Goal: Task Accomplishment & Management: Manage account settings

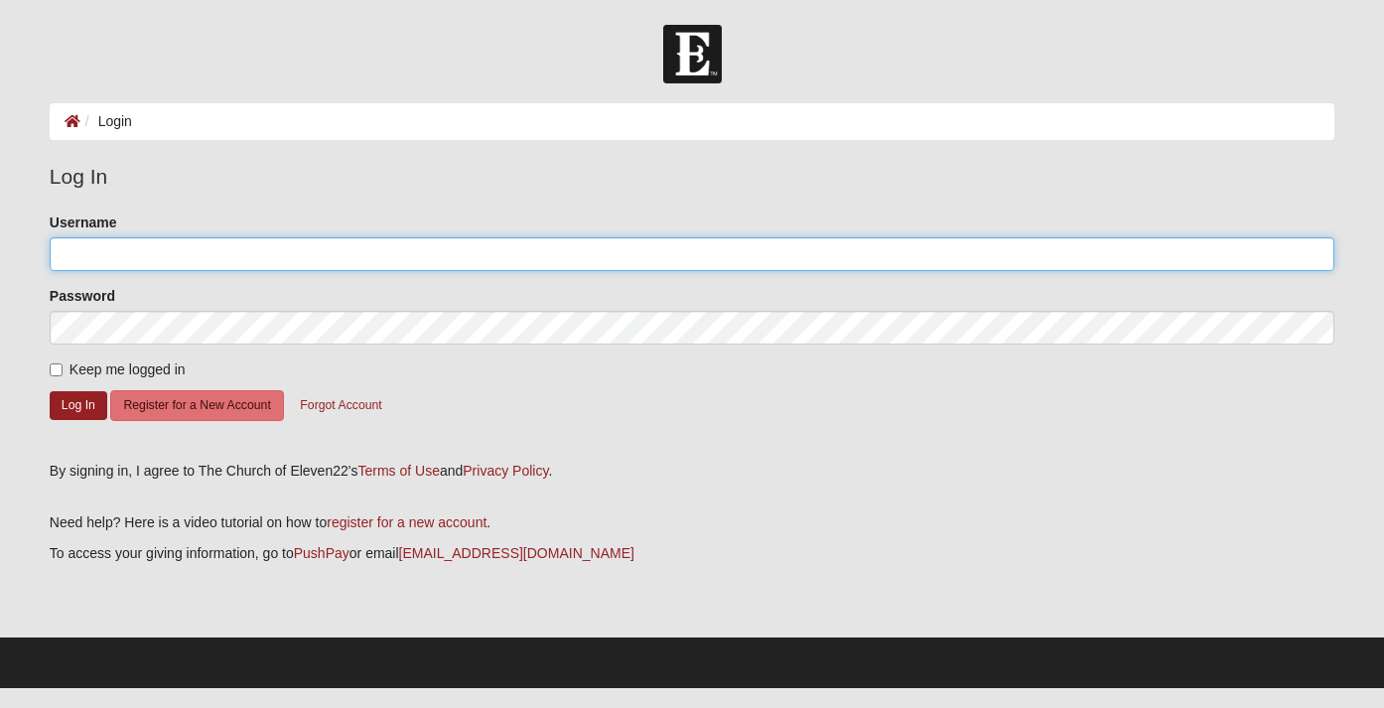
click at [337, 257] on input "Username" at bounding box center [692, 254] width 1285 height 34
type input "TyraDant"
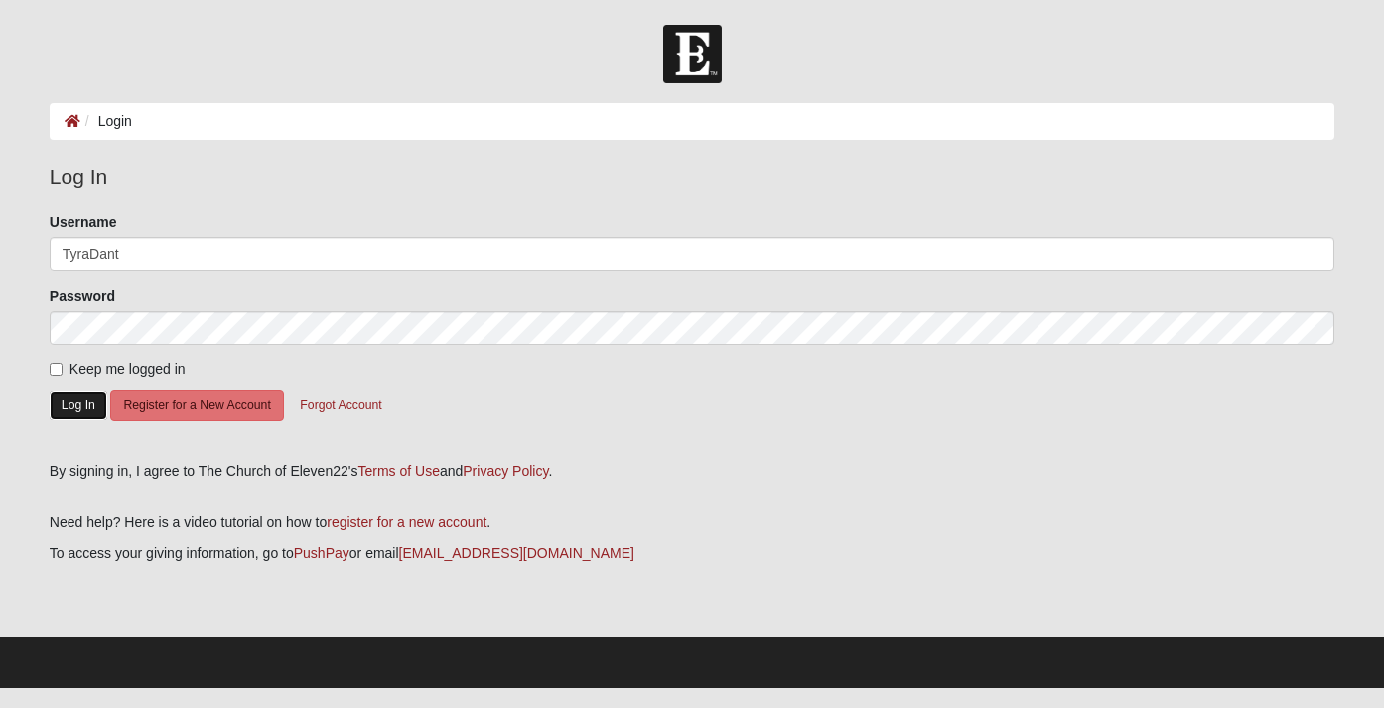
click at [67, 411] on button "Log In" at bounding box center [79, 405] width 58 height 29
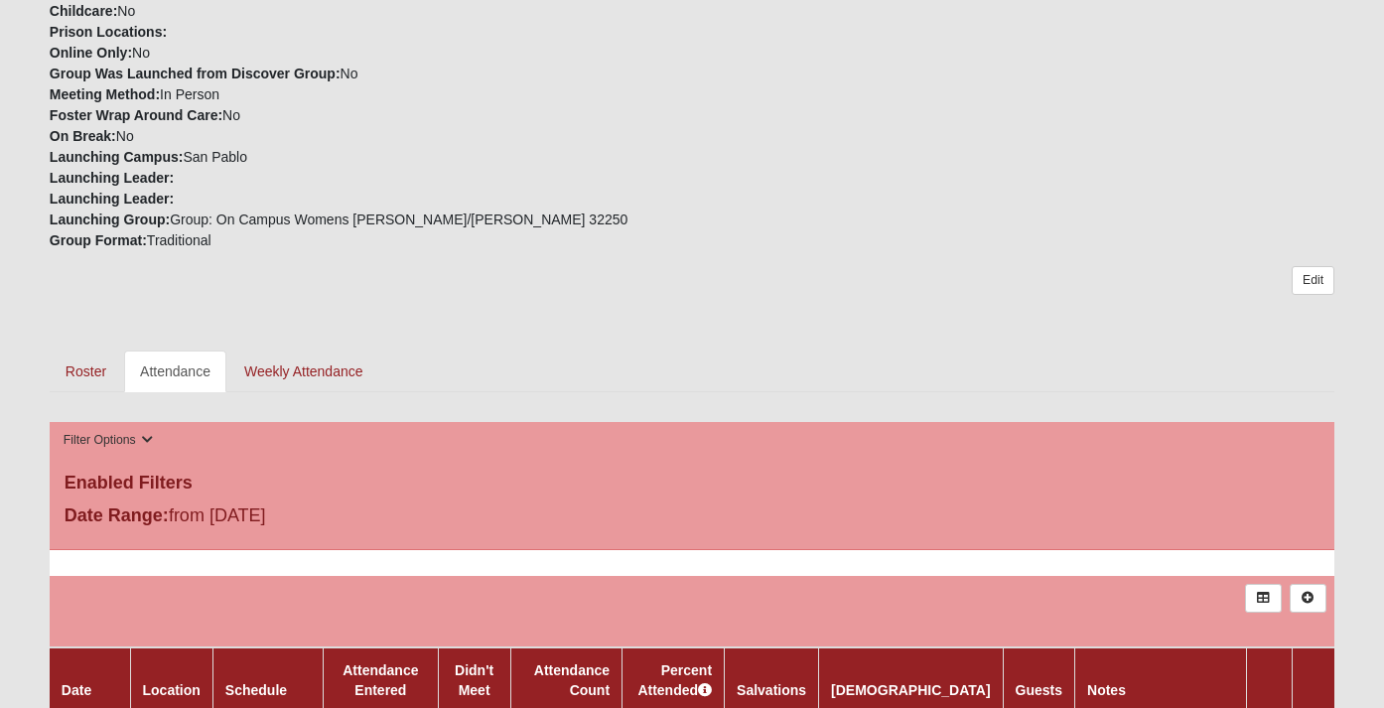
scroll to position [607, 0]
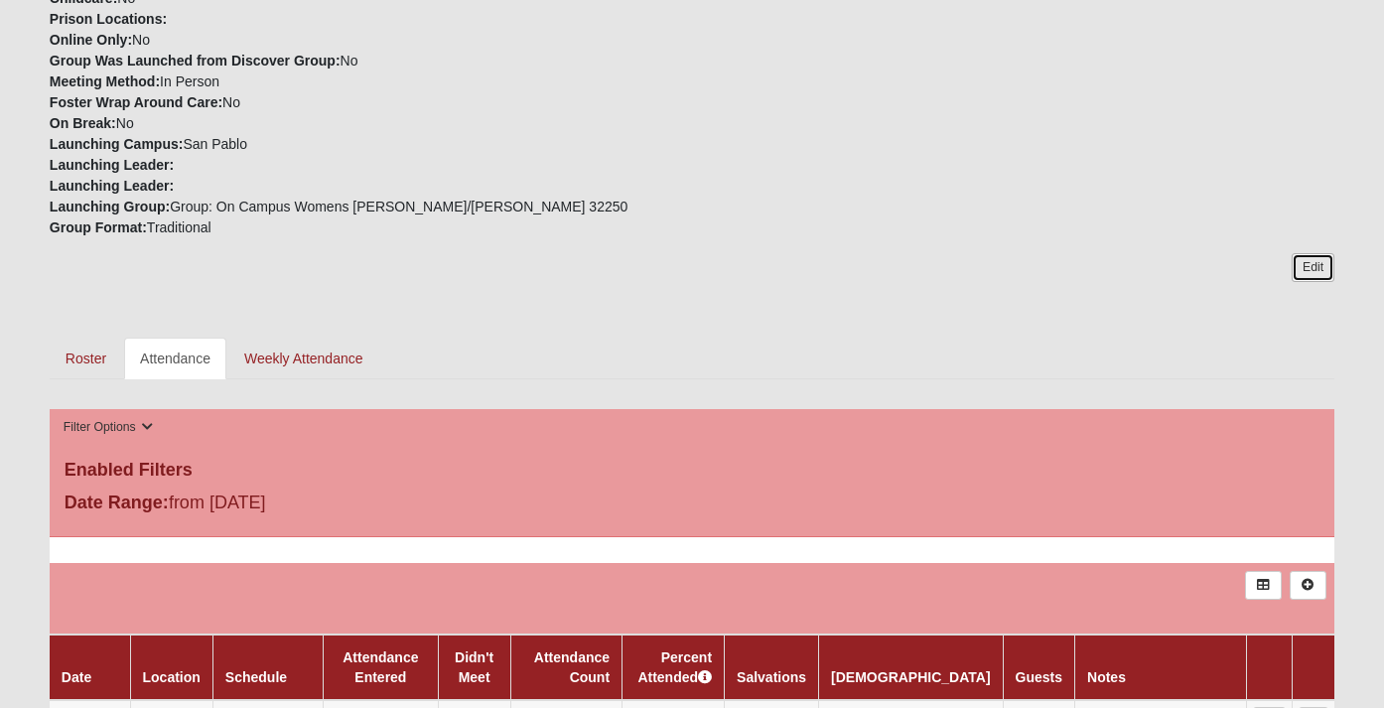
click at [1331, 263] on link "Edit" at bounding box center [1313, 267] width 43 height 29
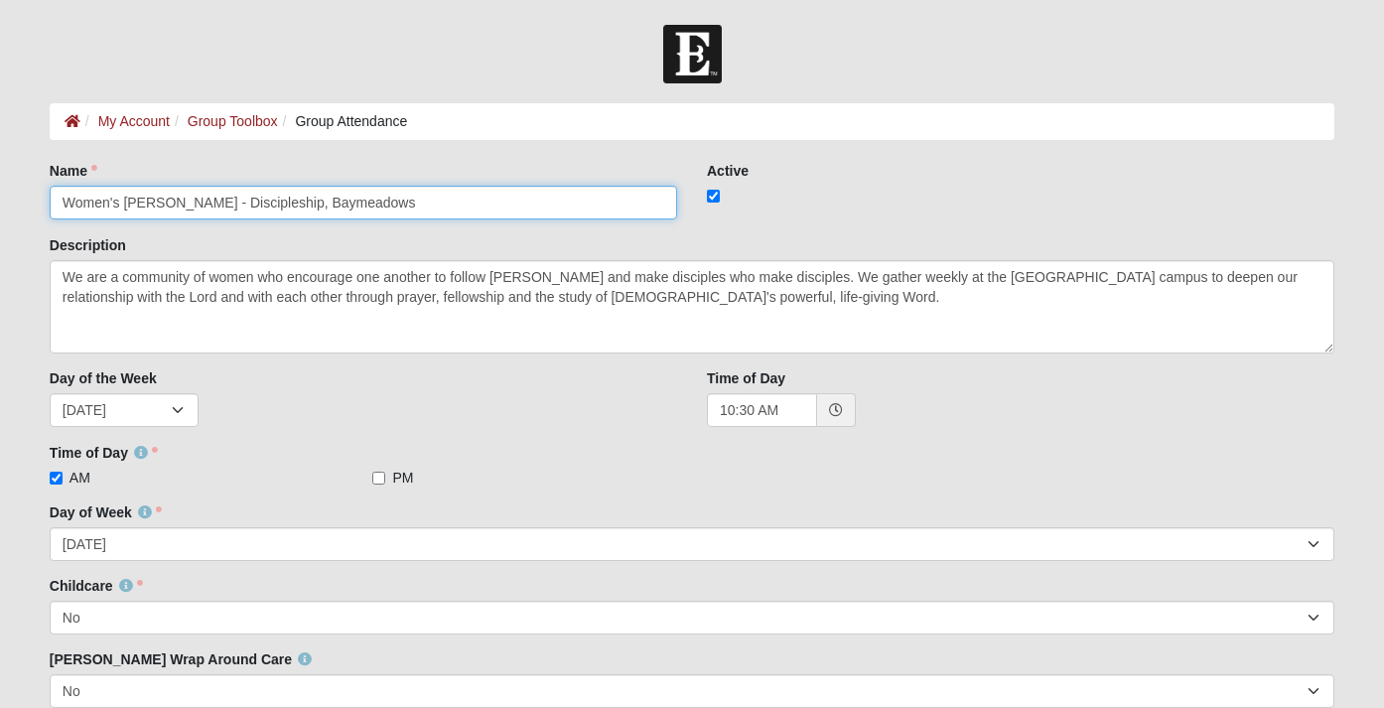
click at [154, 201] on input "Women's [PERSON_NAME] - Discipleship, Baymeadows" at bounding box center [364, 203] width 628 height 34
click at [198, 205] on input "Women's Discipleship, Baymeadows" at bounding box center [364, 203] width 628 height 34
drag, startPoint x: 210, startPoint y: 204, endPoint x: 154, endPoint y: 209, distance: 55.8
click at [154, 209] on input "Women's Discipleship - [PERSON_NAME]/[PERSON_NAME], Baymeadows" at bounding box center [364, 203] width 628 height 34
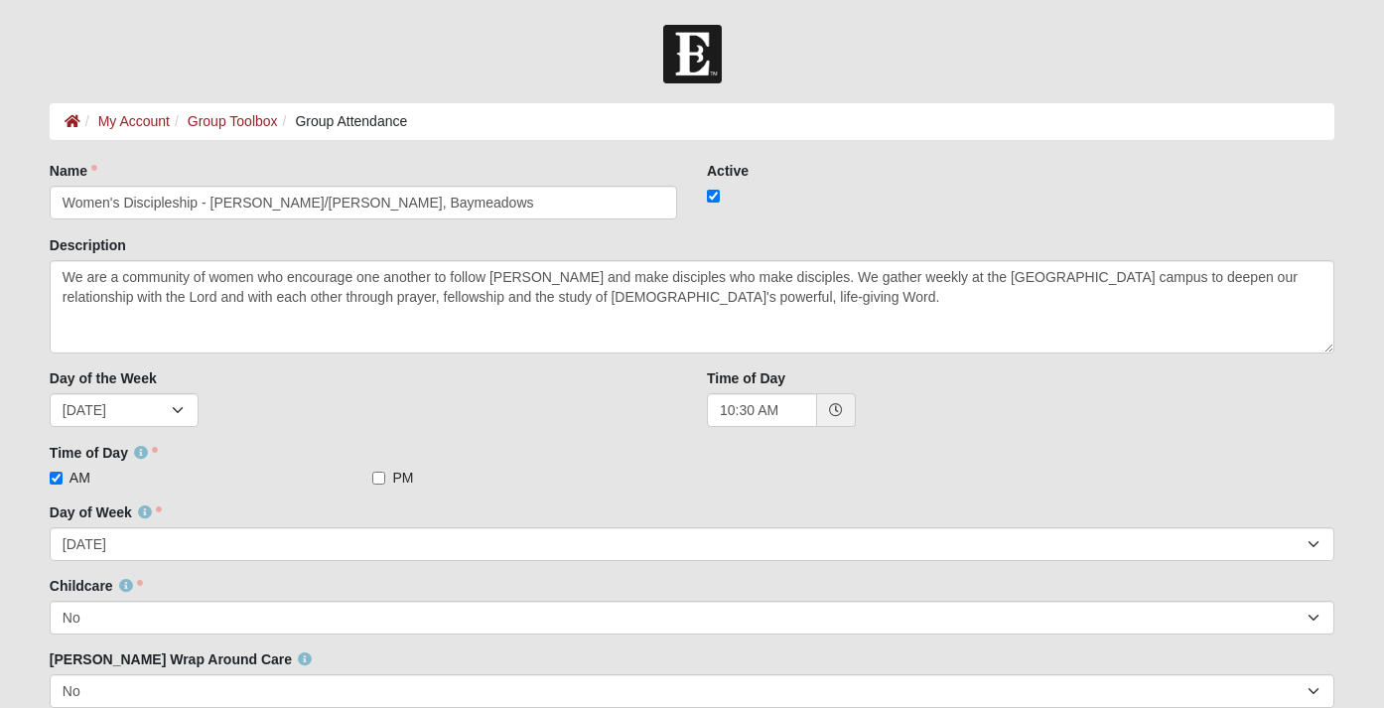
click at [239, 241] on div "Description We are a community of women who encourage one another to follow [PE…" at bounding box center [692, 294] width 1285 height 118
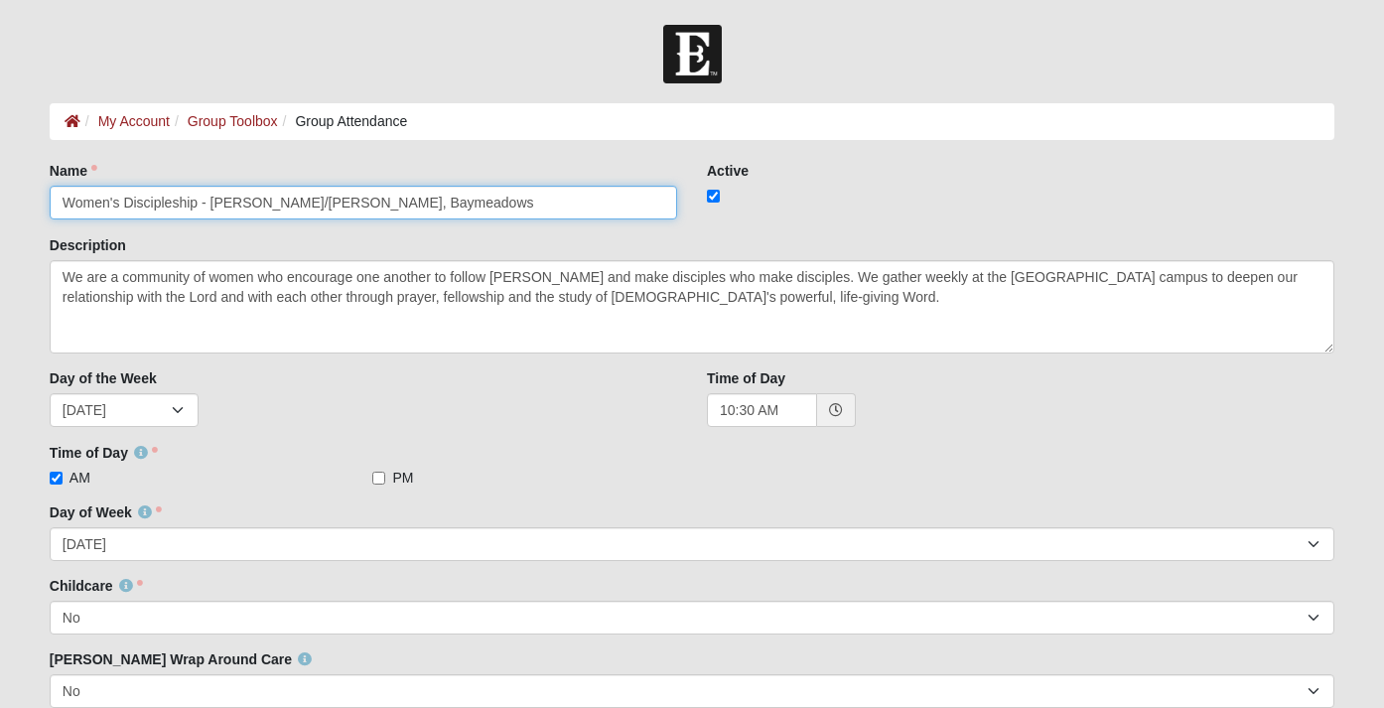
drag, startPoint x: 211, startPoint y: 203, endPoint x: 129, endPoint y: 198, distance: 81.6
click at [129, 198] on input "Women's Discipleship - [PERSON_NAME]/[PERSON_NAME], Baymeadows" at bounding box center [364, 203] width 628 height 34
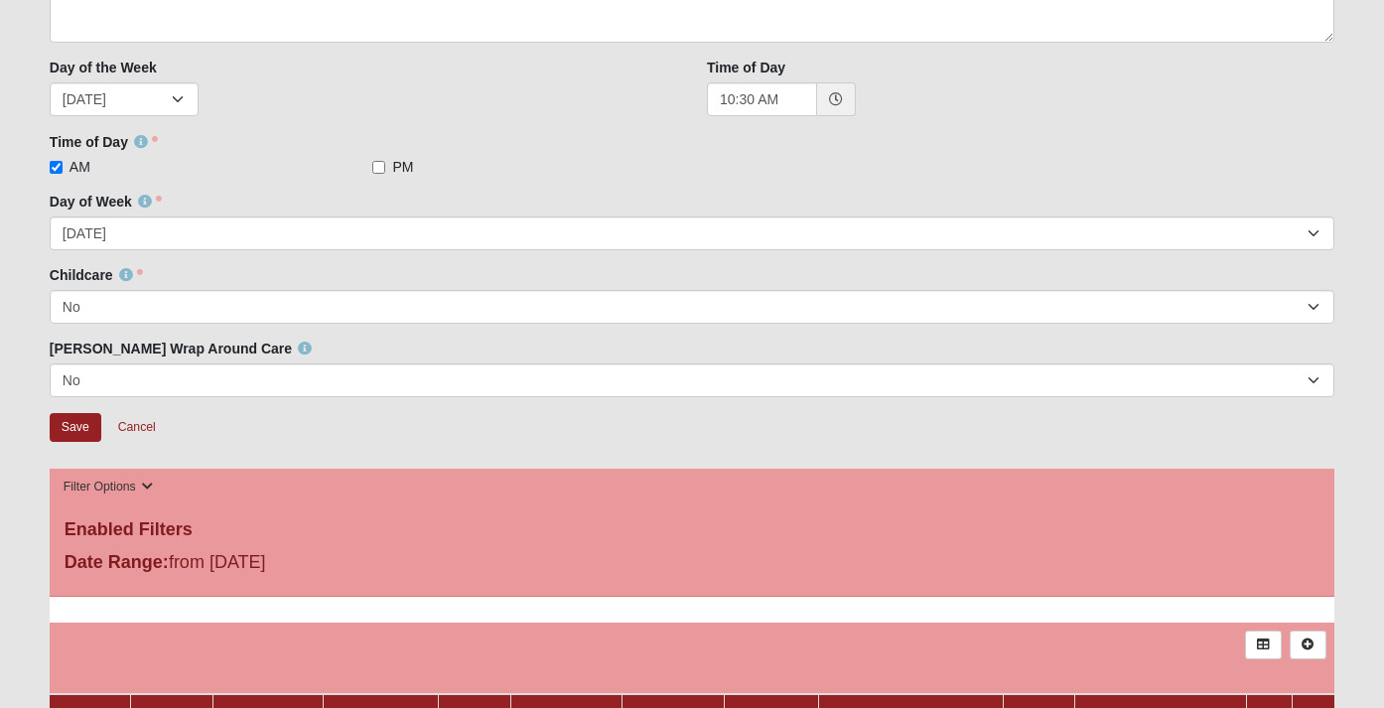
scroll to position [363, 0]
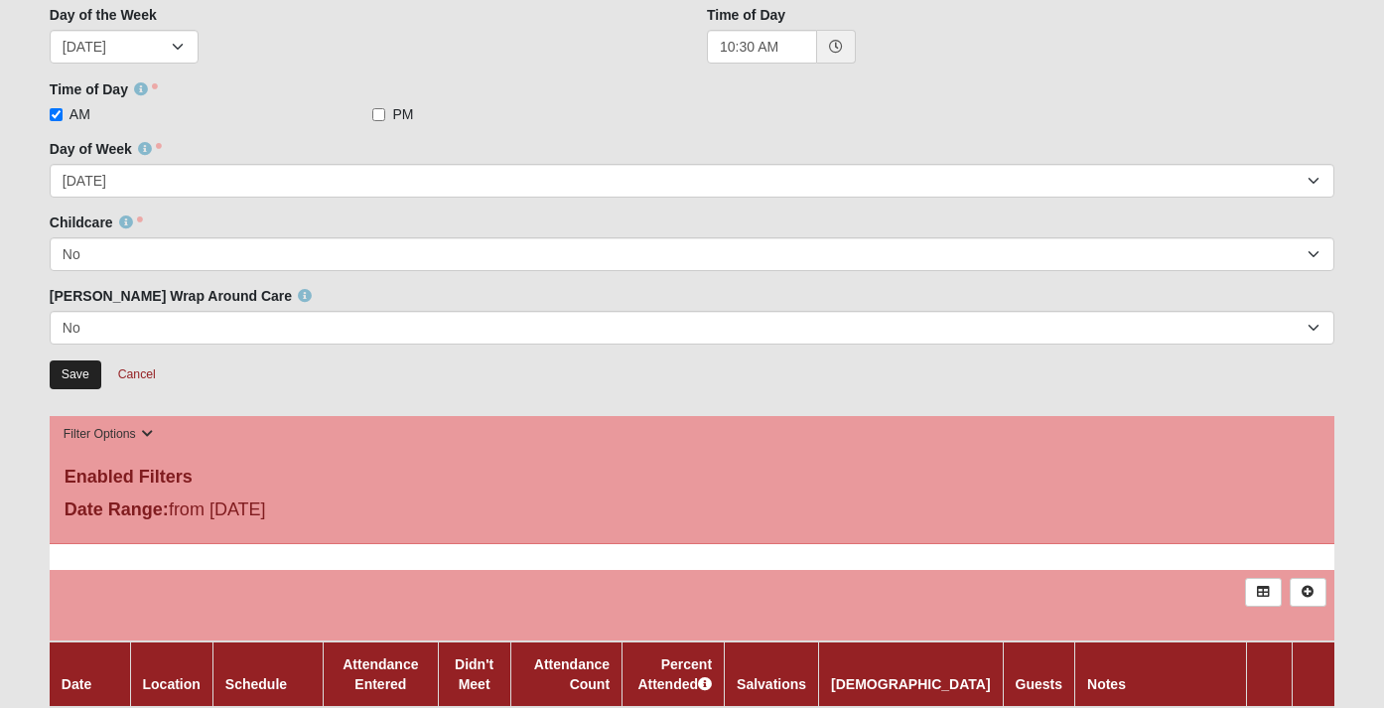
type input "Women's [PERSON_NAME]/[PERSON_NAME], [GEOGRAPHIC_DATA]"
click at [85, 370] on input "Save" at bounding box center [76, 374] width 52 height 29
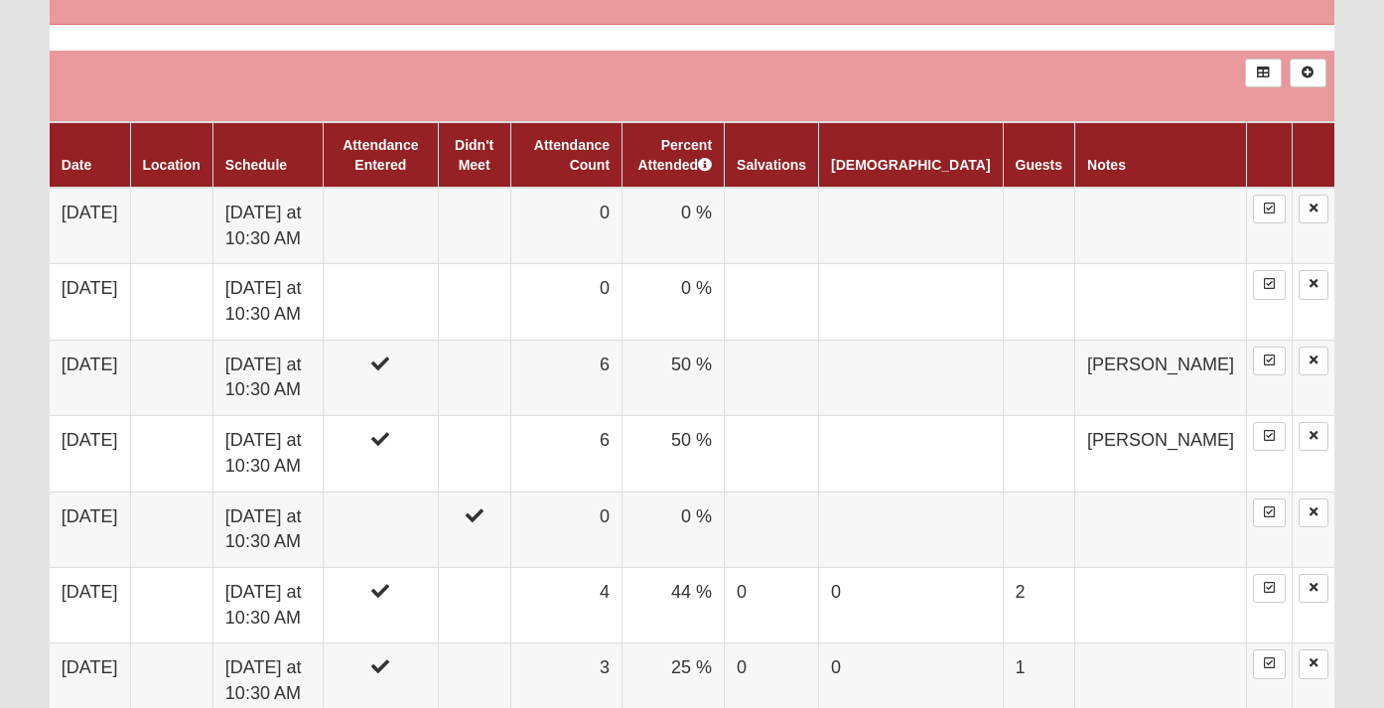
scroll to position [1150, 0]
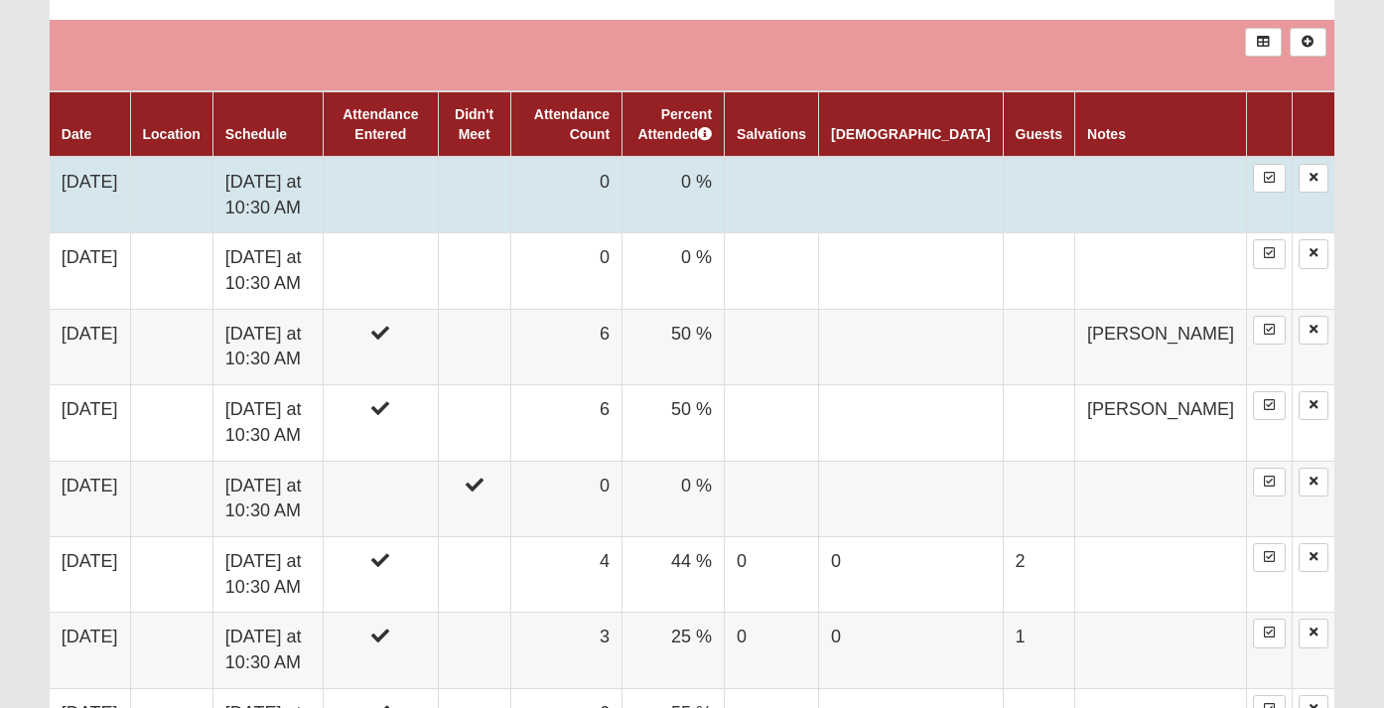
click at [622, 186] on td "0" at bounding box center [565, 195] width 111 height 76
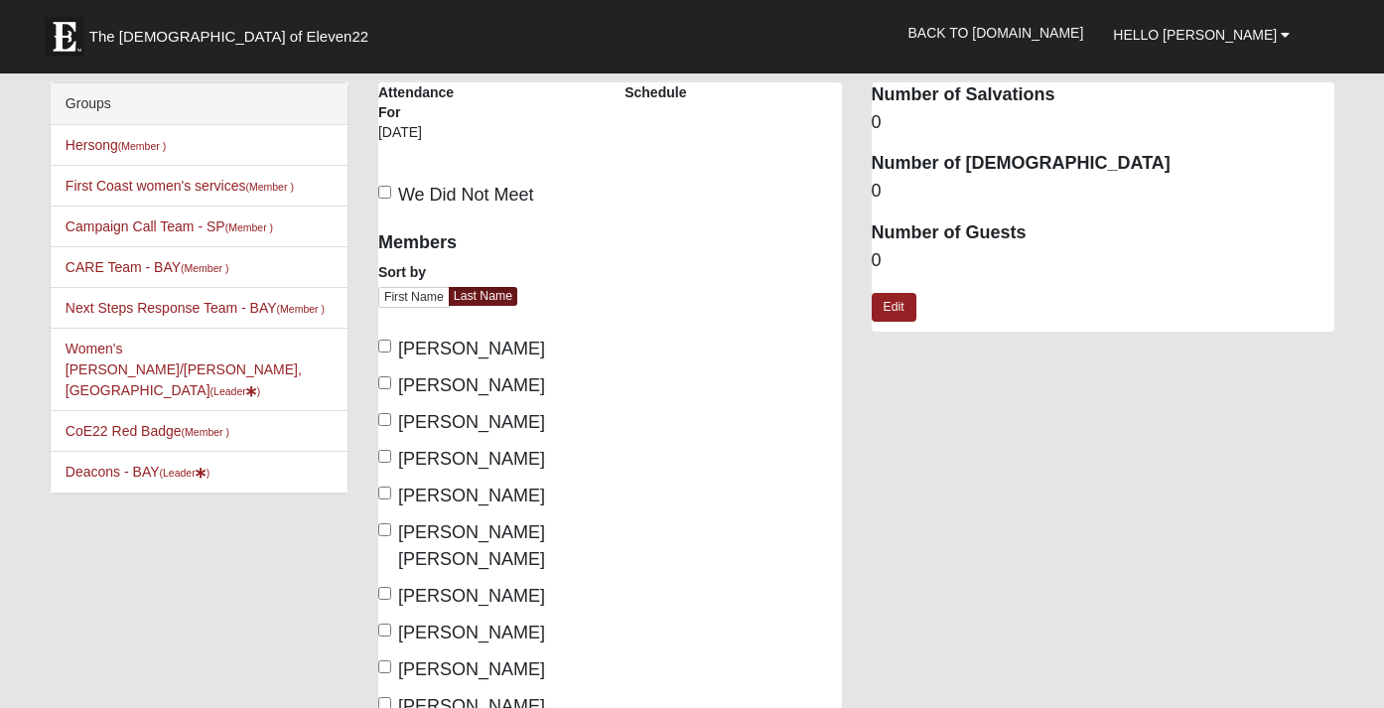
click at [393, 382] on label "Carter, Danielle" at bounding box center [461, 385] width 167 height 27
click at [391, 382] on input "Carter, Danielle" at bounding box center [384, 382] width 13 height 13
checkbox input "true"
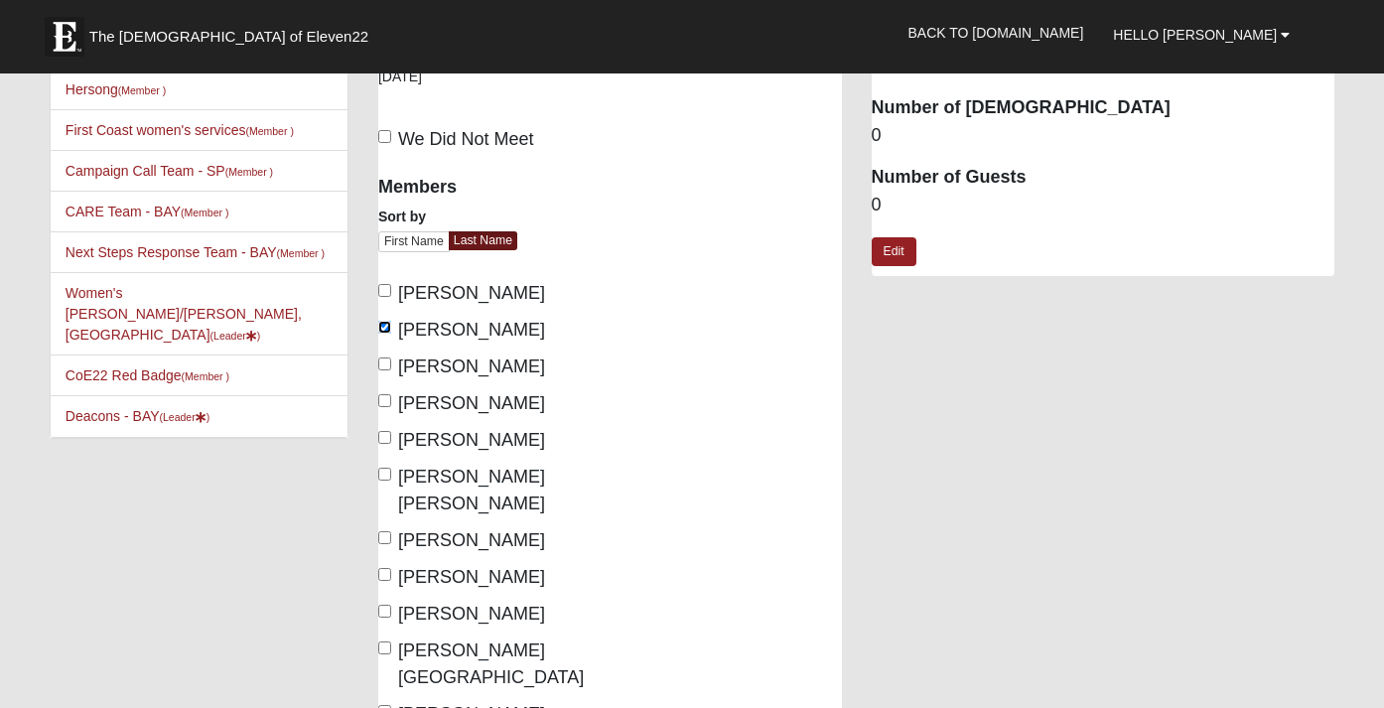
scroll to position [68, 0]
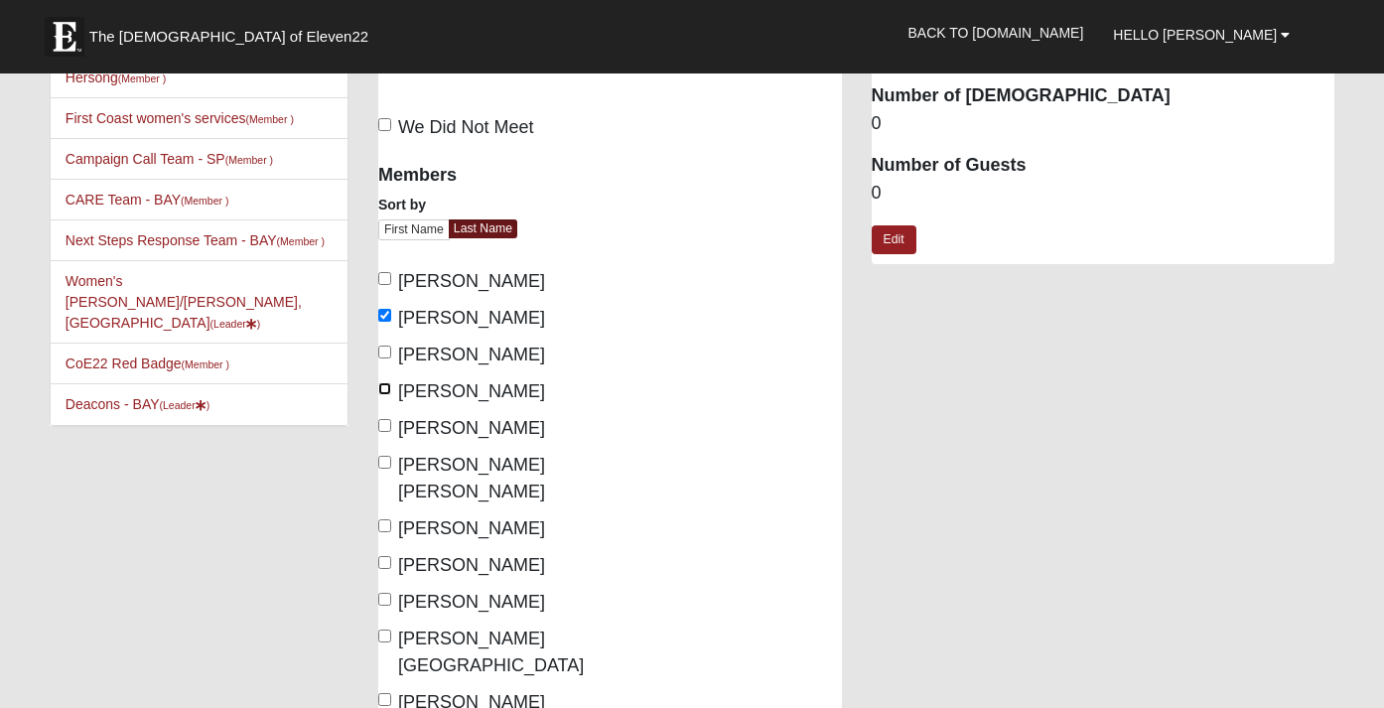
click at [387, 388] on input "Dant, Tyra" at bounding box center [384, 388] width 13 height 13
checkbox input "true"
click at [385, 465] on input "Diaz Sevilla, Sonja" at bounding box center [384, 462] width 13 height 13
checkbox input "true"
click at [383, 519] on input "Douglas, Nancy" at bounding box center [384, 525] width 13 height 13
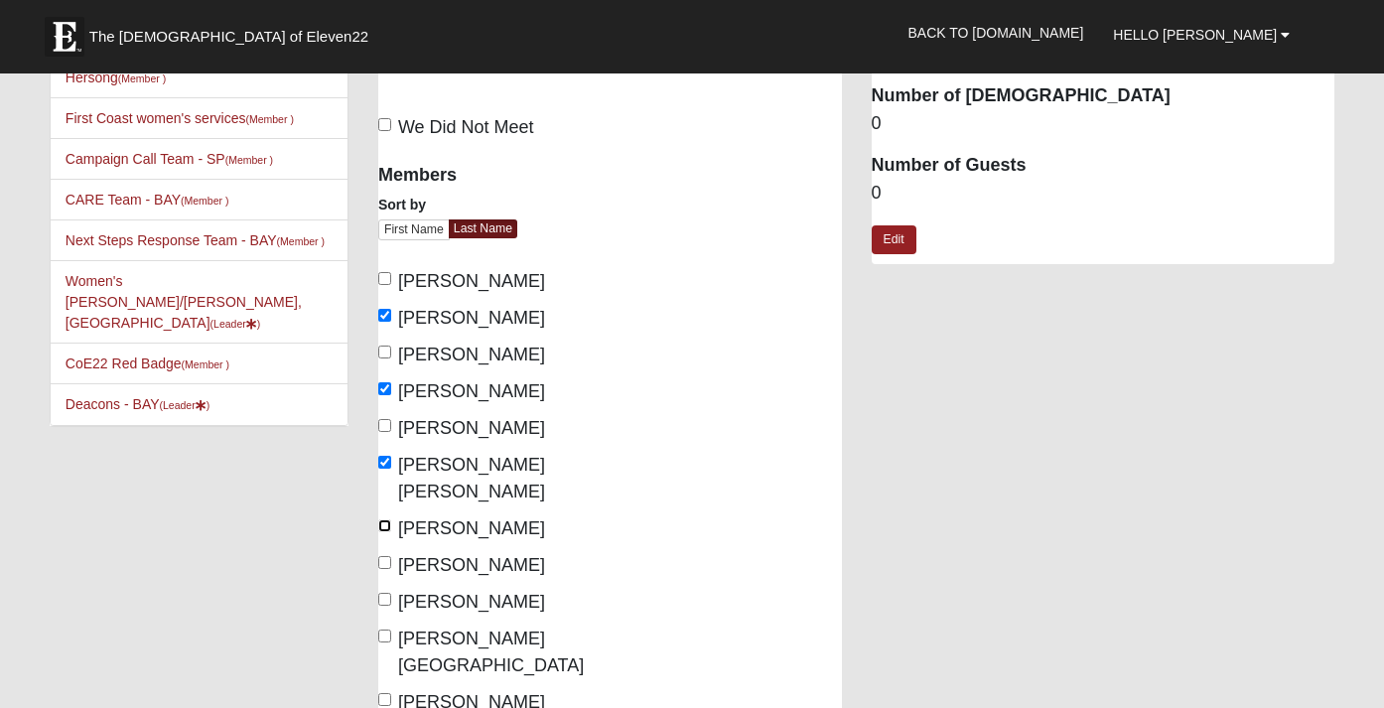
checkbox input "true"
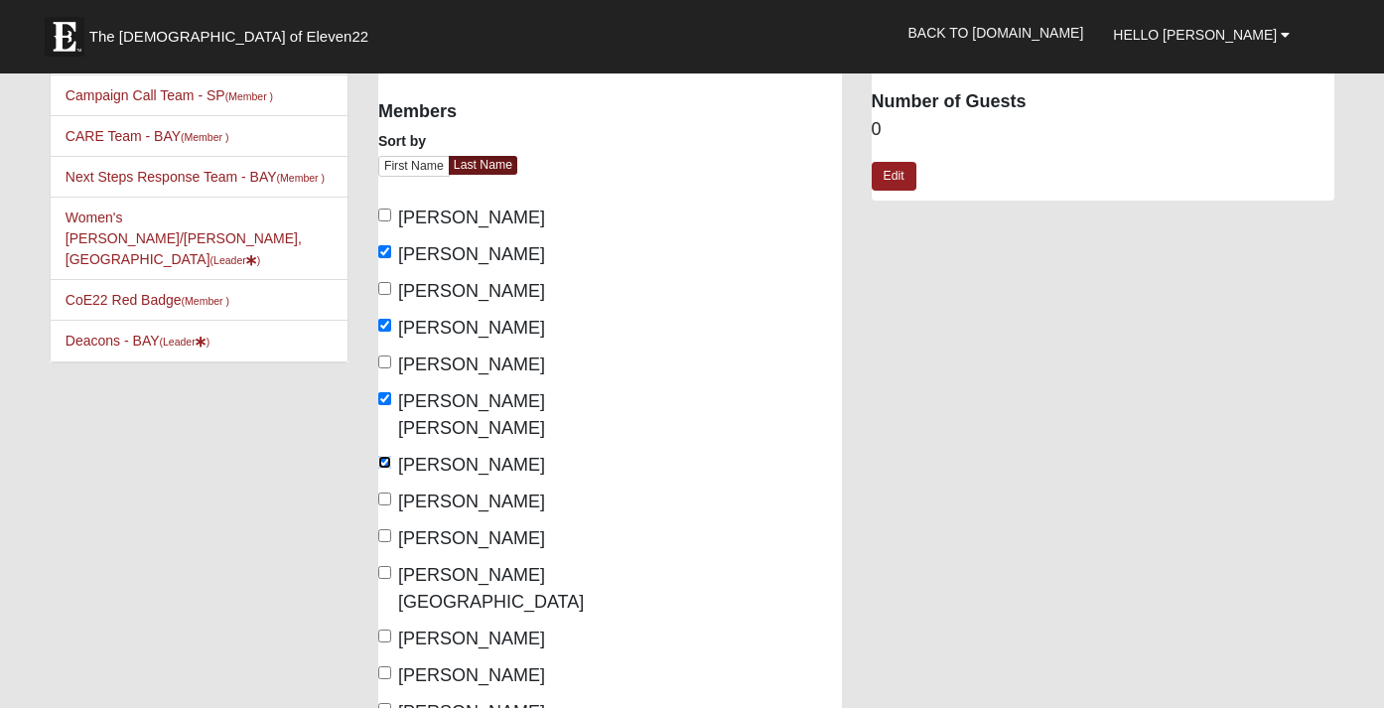
scroll to position [153, 0]
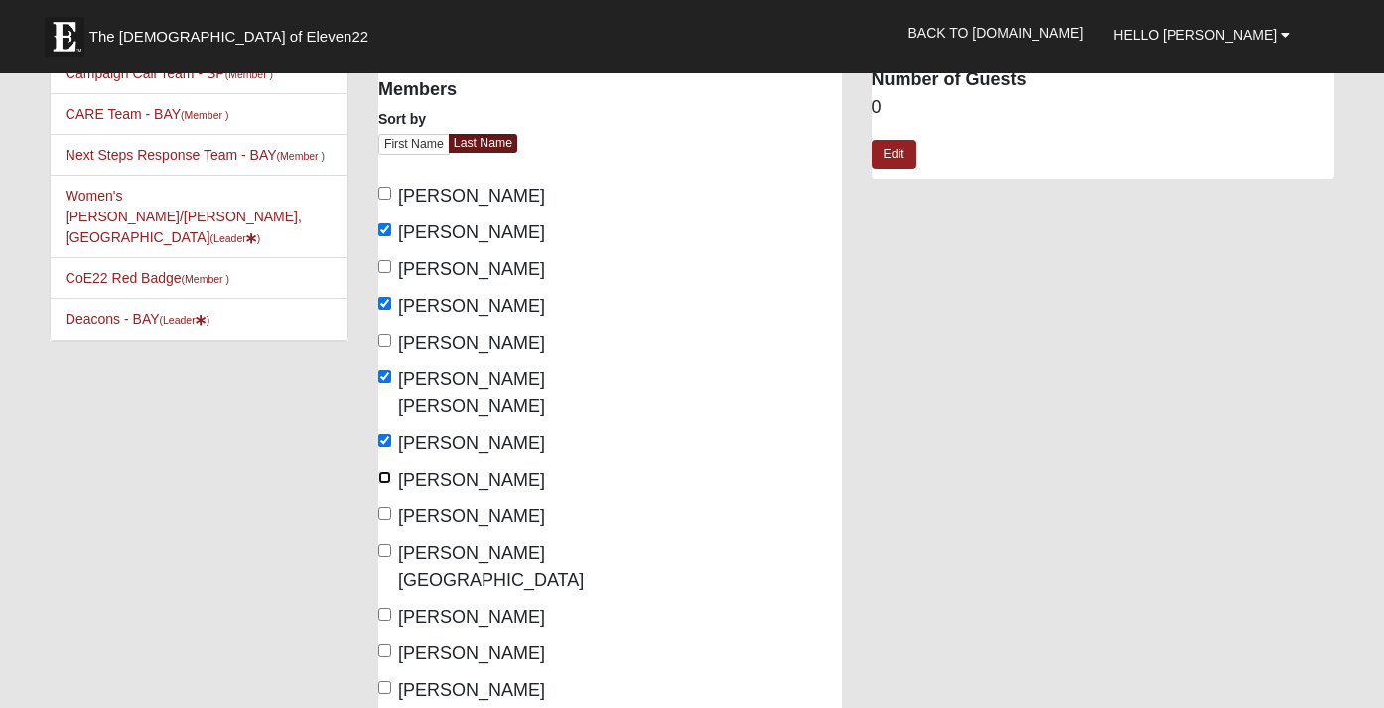
click at [386, 471] on input "Hyrne, Denise" at bounding box center [384, 477] width 13 height 13
checkbox input "true"
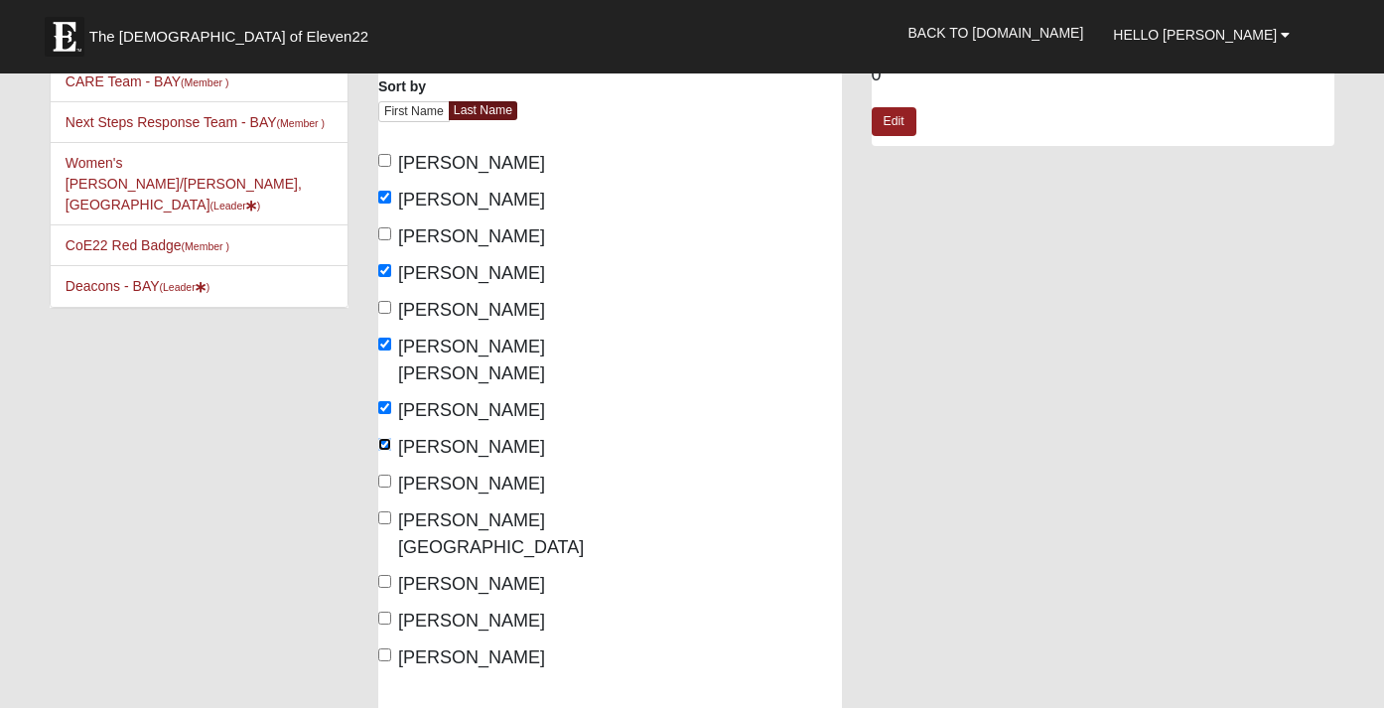
scroll to position [190, 0]
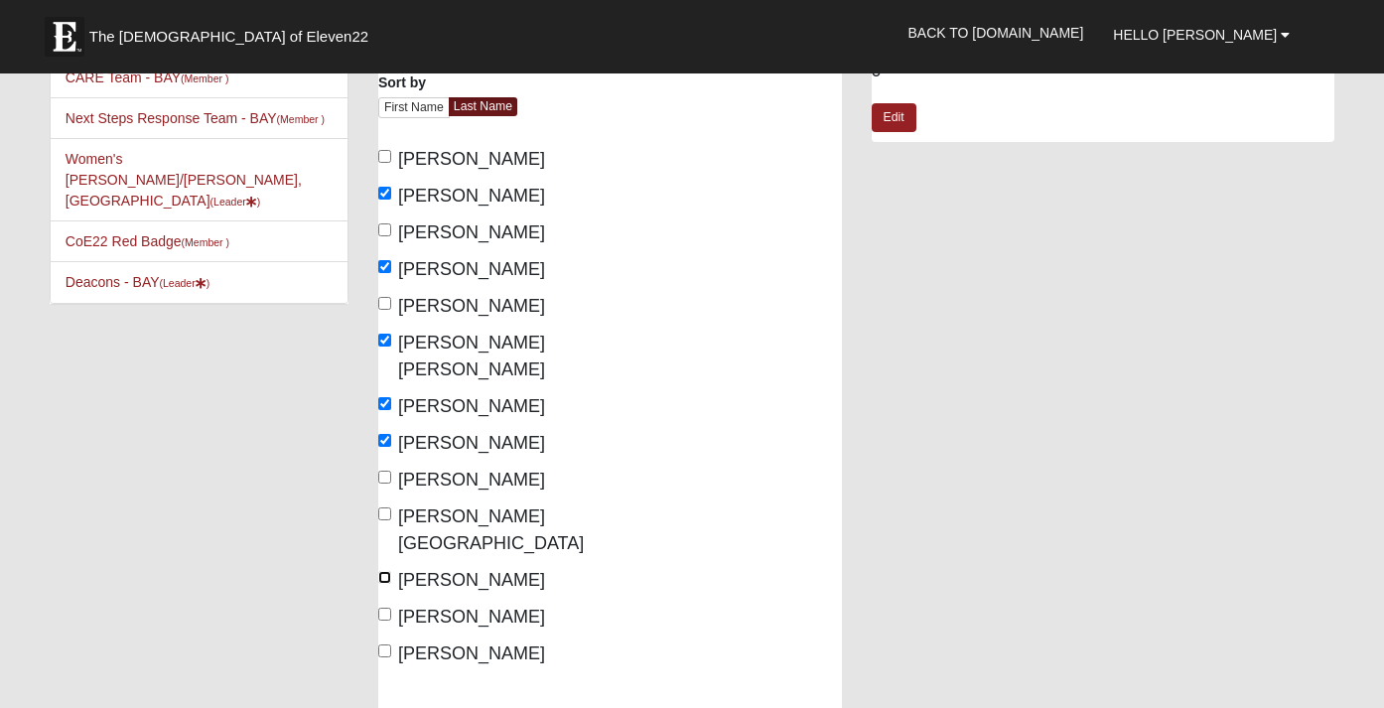
click at [384, 571] on input "Shaw, Vanessa" at bounding box center [384, 577] width 13 height 13
checkbox input "true"
click at [388, 644] on input "Smid, Dee Dee" at bounding box center [384, 650] width 13 height 13
checkbox input "true"
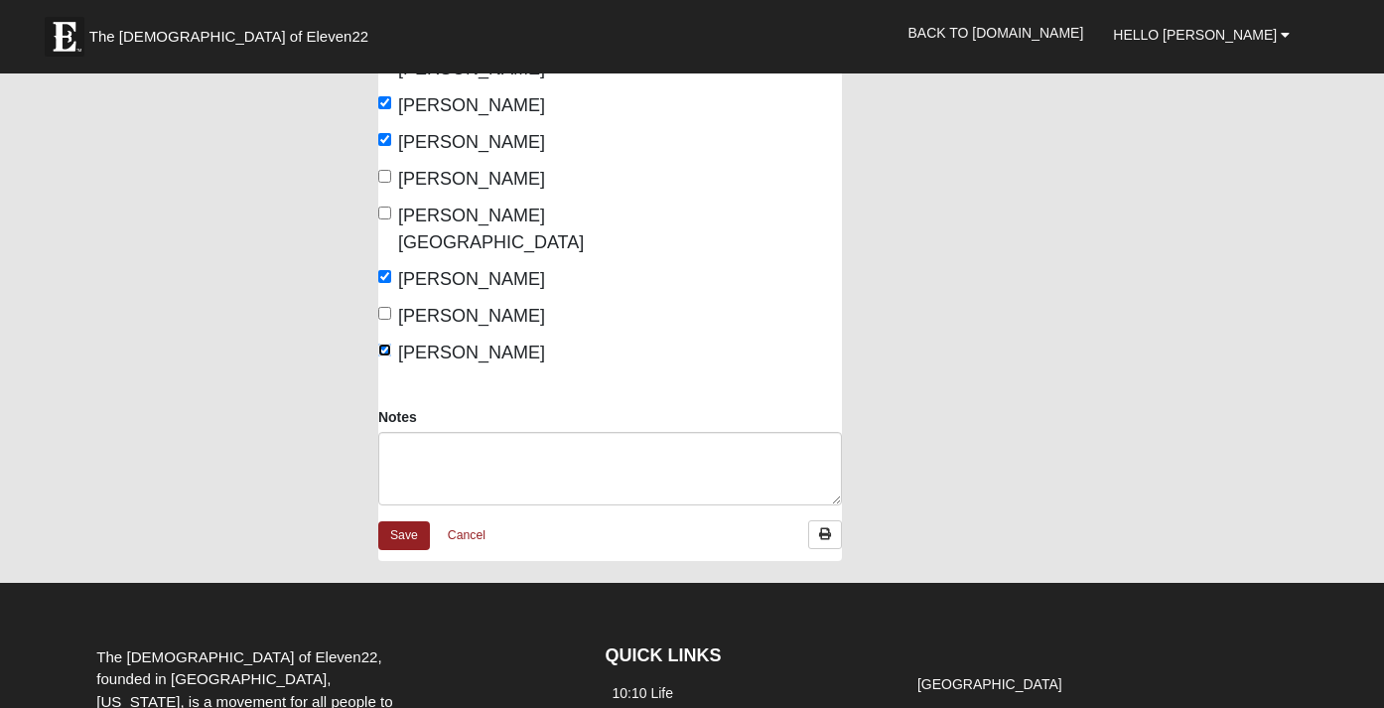
scroll to position [712, 0]
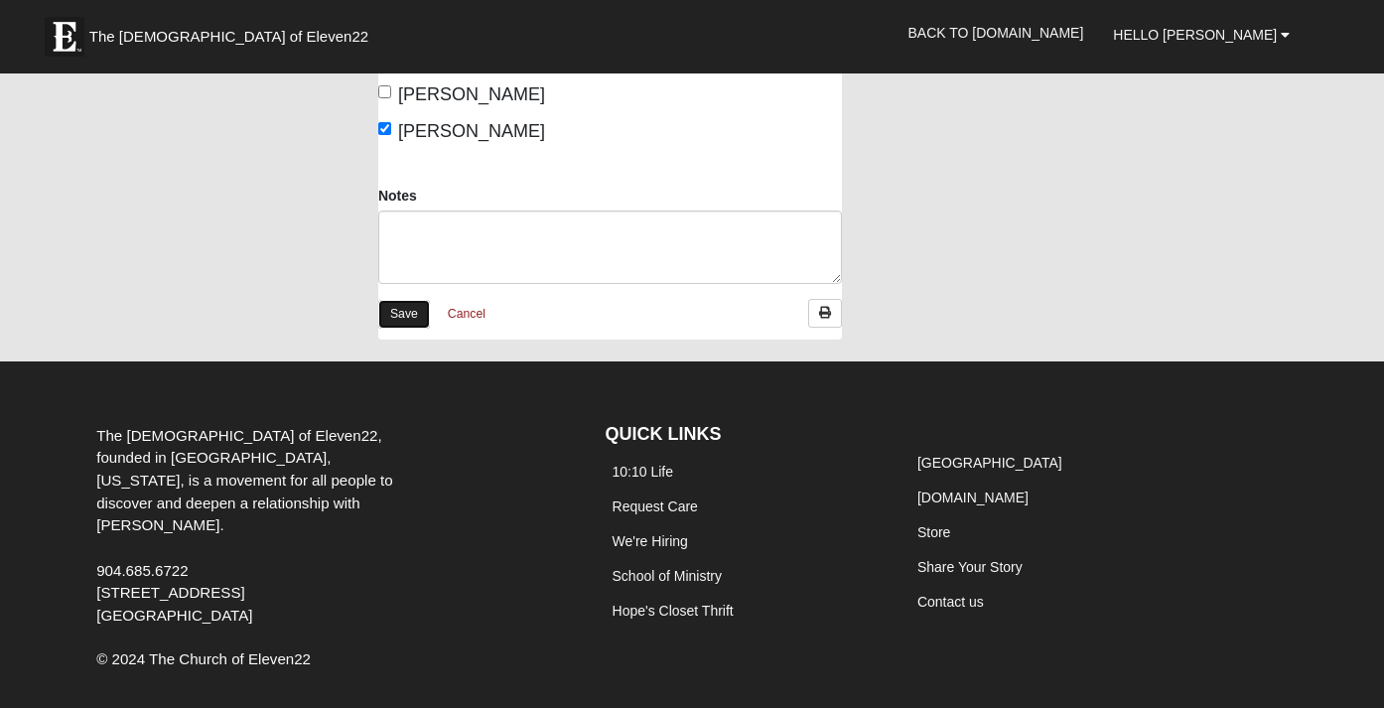
click at [412, 300] on link "Save" at bounding box center [404, 314] width 52 height 29
